Goal: Information Seeking & Learning: Learn about a topic

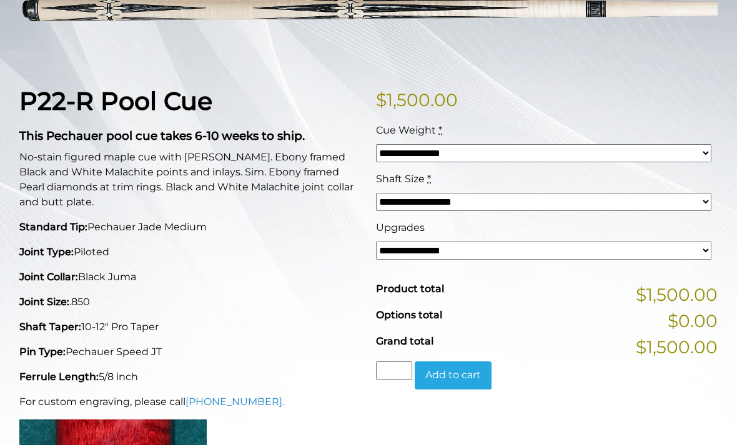
scroll to position [239, 0]
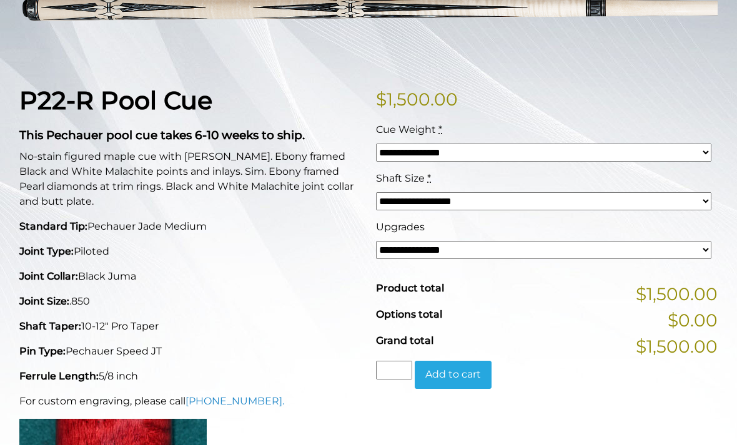
click at [450, 204] on select "**********" at bounding box center [543, 201] width 335 height 18
click at [328, 360] on div "P22-R Pool Cue This Pechauer pool cue takes 6-10 weeks to ship. No-stain figure…" at bounding box center [190, 332] width 356 height 492
click at [420, 254] on select "**********" at bounding box center [543, 250] width 335 height 18
click at [446, 149] on select "**********" at bounding box center [543, 153] width 335 height 18
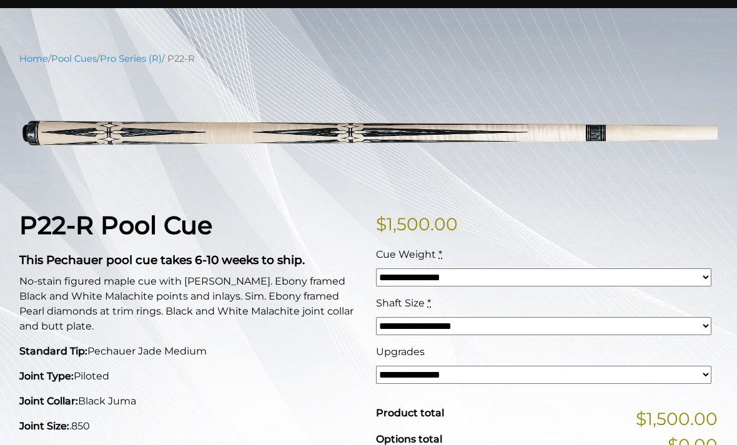
scroll to position [117, 0]
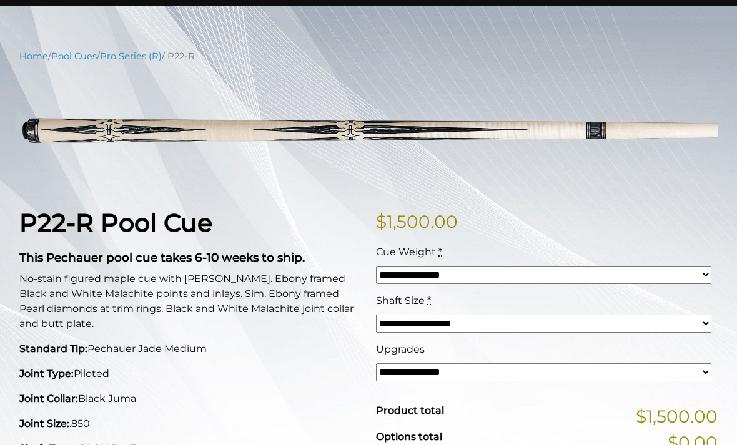
click at [451, 133] on img at bounding box center [368, 130] width 698 height 116
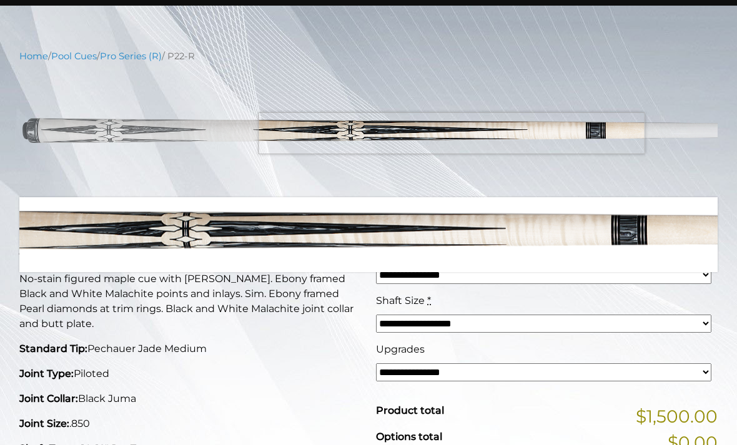
click at [358, 317] on p "No-stain figured maple cue with sim. Ebony framed Black and White Malachite poi…" at bounding box center [190, 302] width 342 height 60
click at [379, 230] on span "$" at bounding box center [381, 221] width 11 height 21
click at [383, 246] on span "Cue Weight" at bounding box center [406, 252] width 60 height 12
click at [383, 266] on select "**********" at bounding box center [543, 275] width 335 height 18
click at [295, 320] on p "No-stain figured maple cue with sim. Ebony framed Black and White Malachite poi…" at bounding box center [190, 302] width 342 height 60
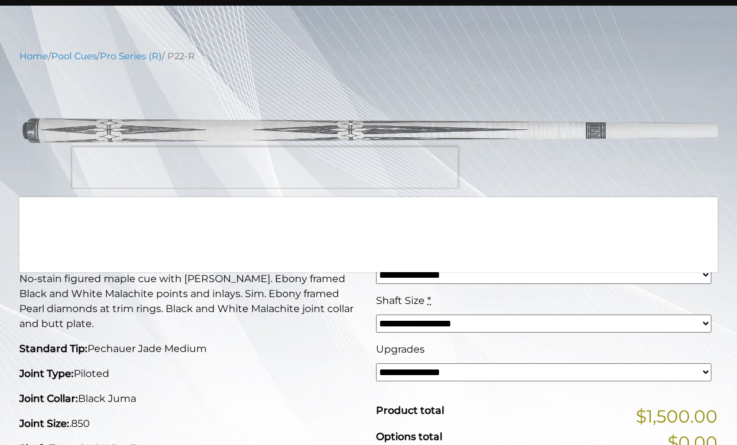
click at [137, 61] on link "Pro Series (R)" at bounding box center [131, 56] width 62 height 11
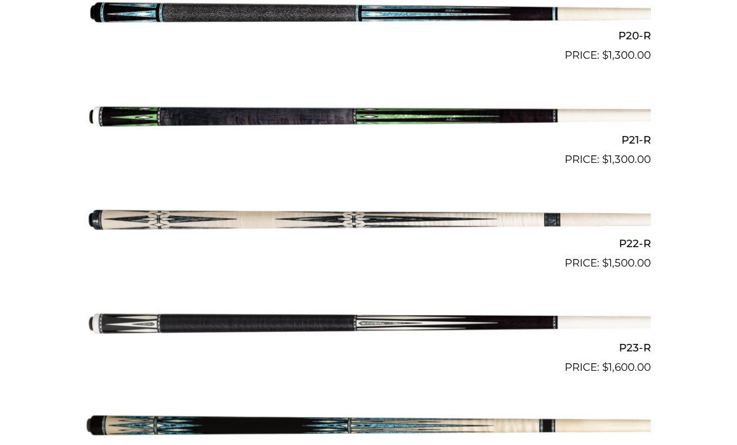
scroll to position [2415, 0]
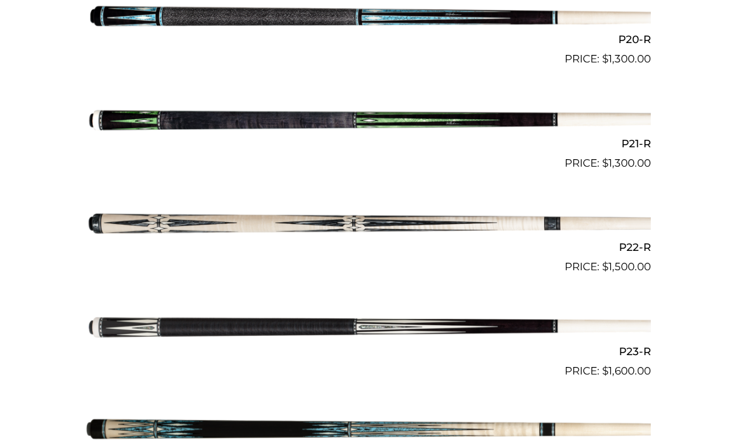
click at [349, 220] on img at bounding box center [368, 224] width 564 height 94
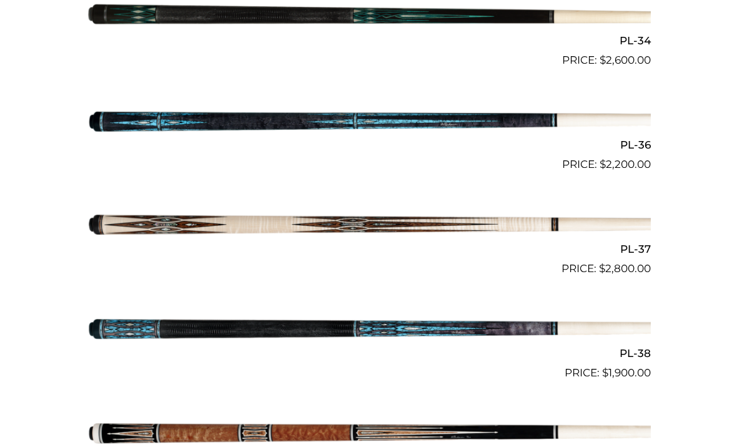
scroll to position [3031, 0]
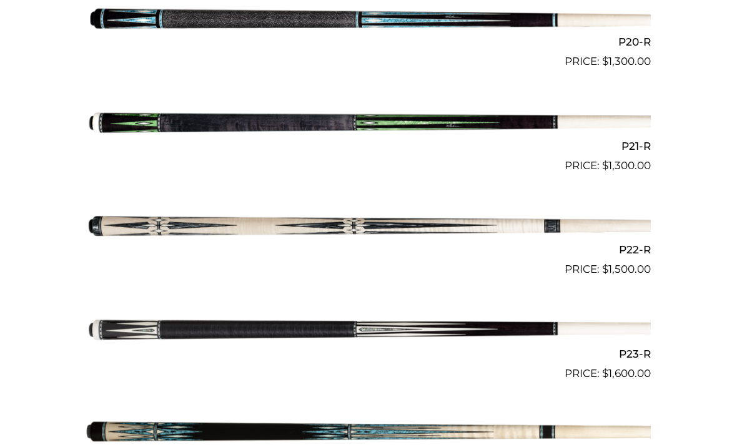
scroll to position [2414, 0]
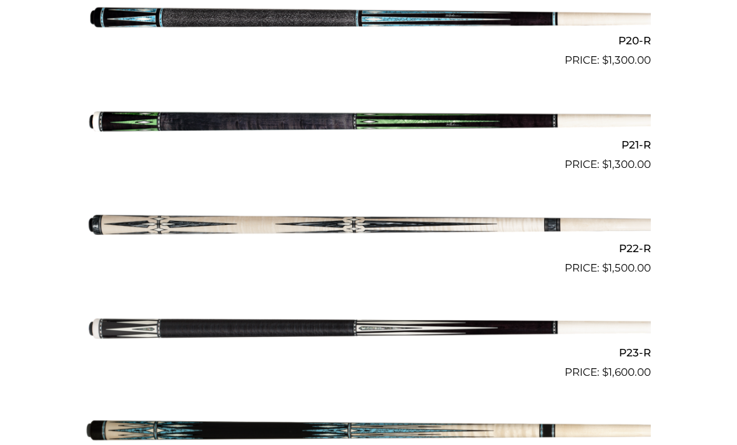
click at [353, 215] on img at bounding box center [368, 225] width 564 height 94
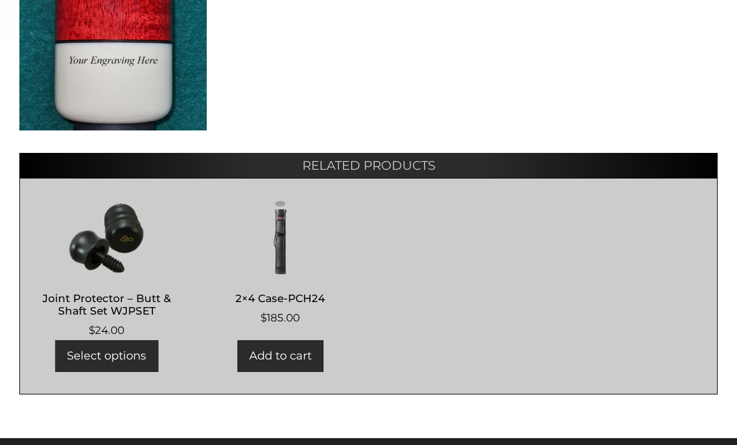
scroll to position [676, 0]
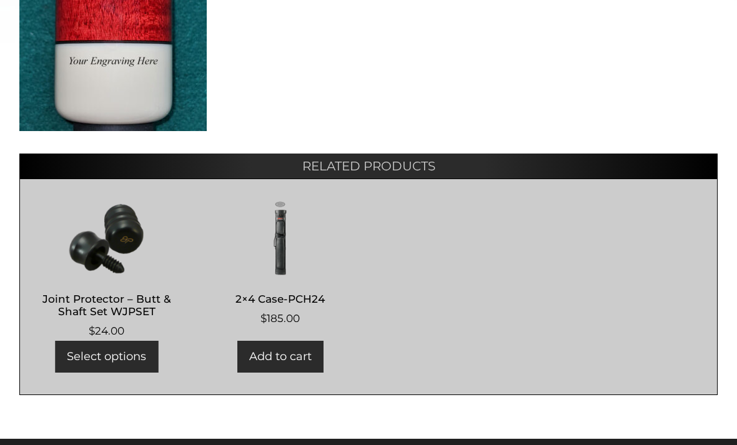
click at [135, 308] on h2 "Joint Protector – Butt & Shaft Set WJPSET" at bounding box center [106, 305] width 148 height 36
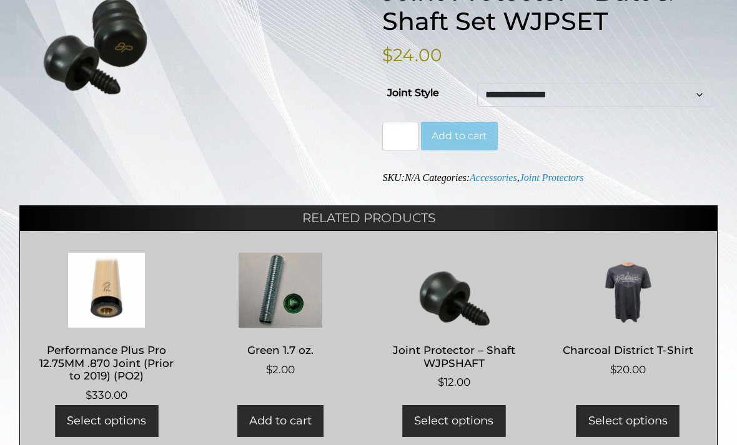
scroll to position [212, 0]
click at [124, 305] on img at bounding box center [106, 290] width 148 height 75
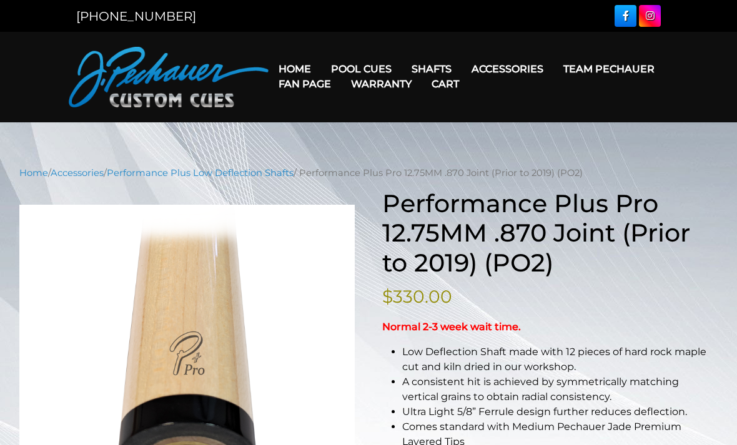
click at [553, 68] on link "Team Pechauer" at bounding box center [608, 69] width 111 height 32
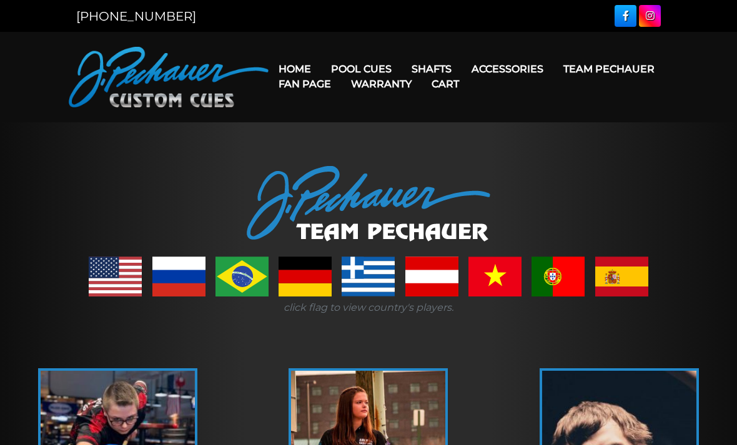
click at [341, 68] on link "Fan Page" at bounding box center [304, 84] width 72 height 32
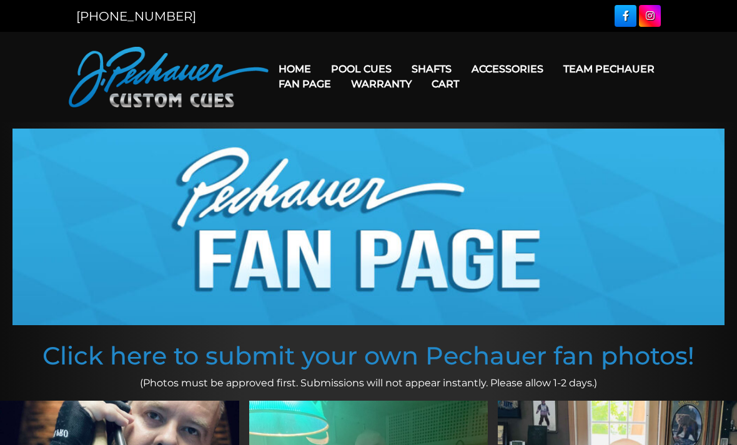
click at [341, 69] on link "Fan Page" at bounding box center [304, 84] width 72 height 32
click at [380, 113] on link "JP Series (T) – NEW" at bounding box center [413, 104] width 182 height 17
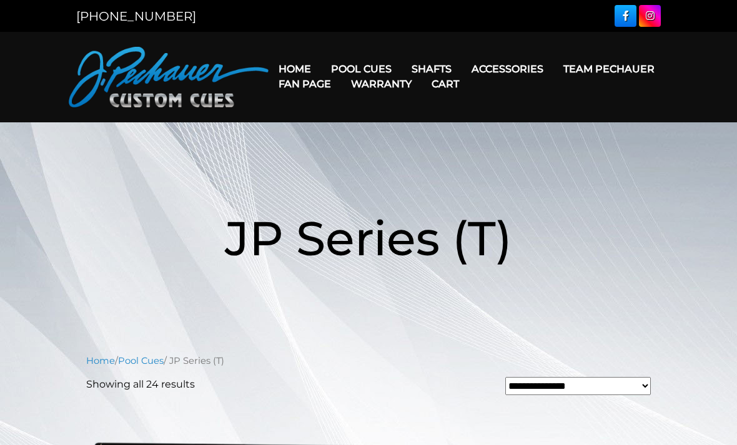
click at [553, 72] on link "Team Pechauer" at bounding box center [608, 69] width 111 height 32
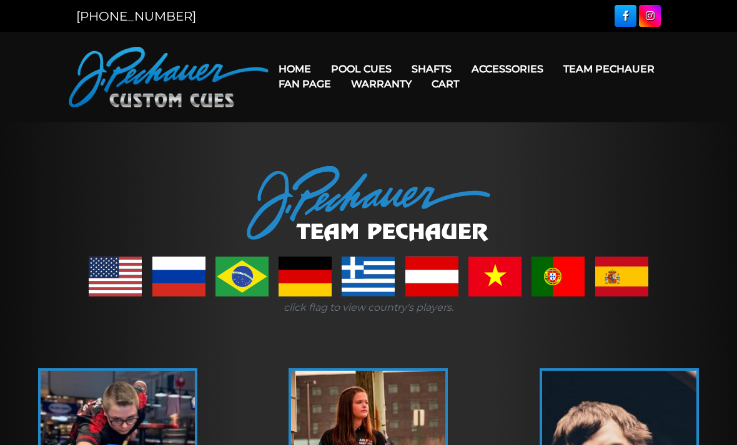
click at [371, 113] on link "JP Series (T) – NEW" at bounding box center [413, 104] width 182 height 17
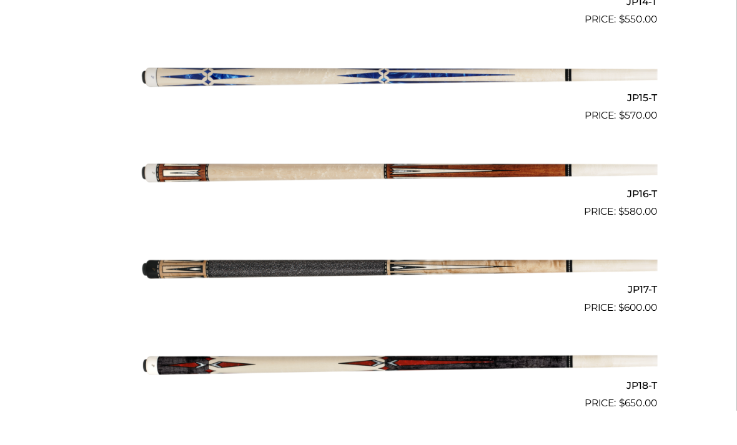
scroll to position [1952, 0]
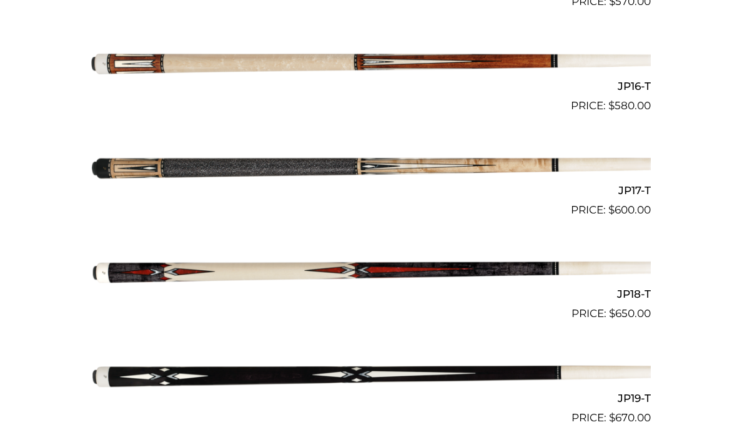
click at [297, 263] on img at bounding box center [368, 271] width 564 height 94
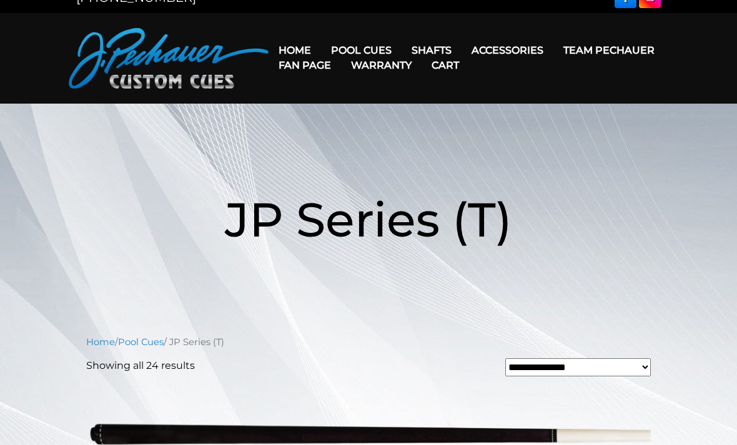
scroll to position [0, 0]
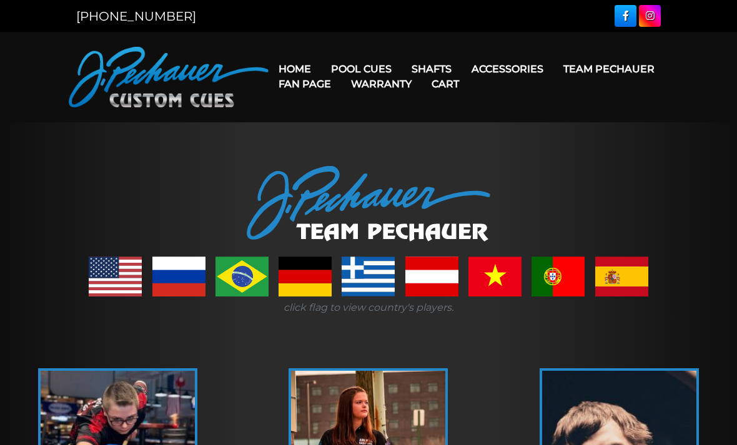
scroll to position [1951, 0]
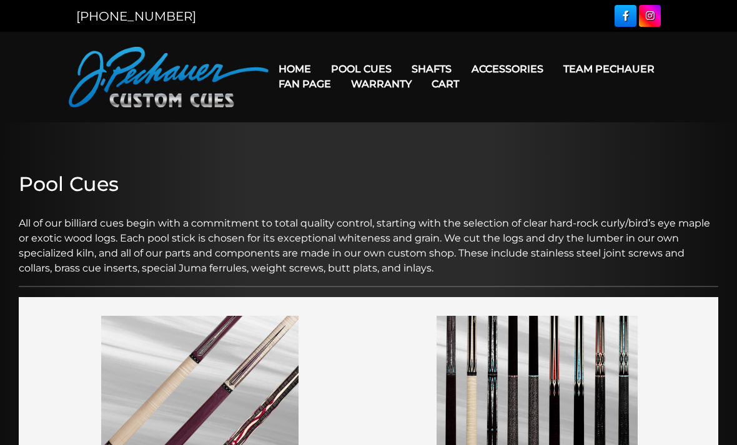
scroll to position [403, 0]
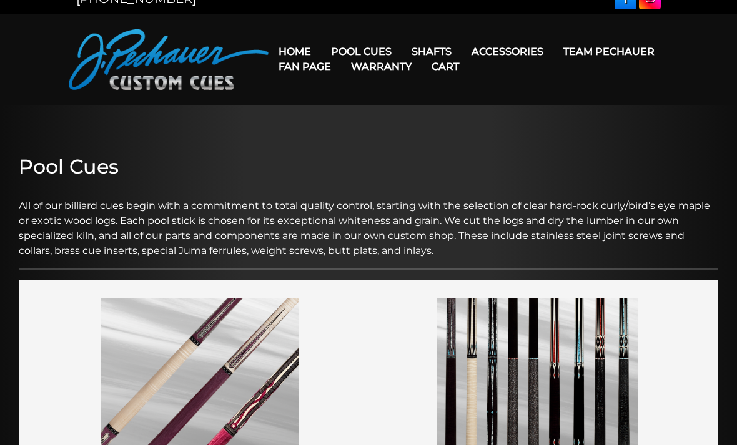
scroll to position [17, 0]
